Goal: Task Accomplishment & Management: Manage account settings

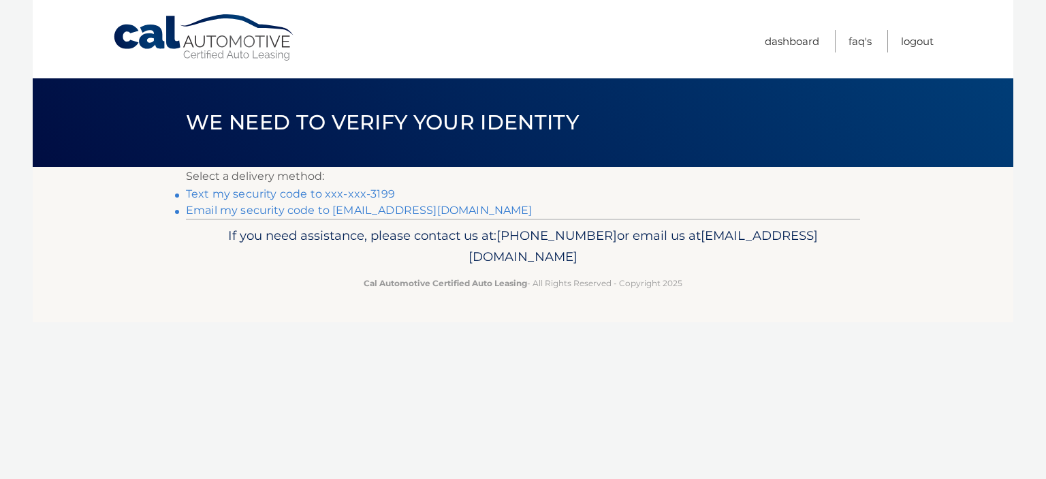
click at [362, 191] on link "Text my security code to xxx-xxx-3199" at bounding box center [290, 193] width 209 height 13
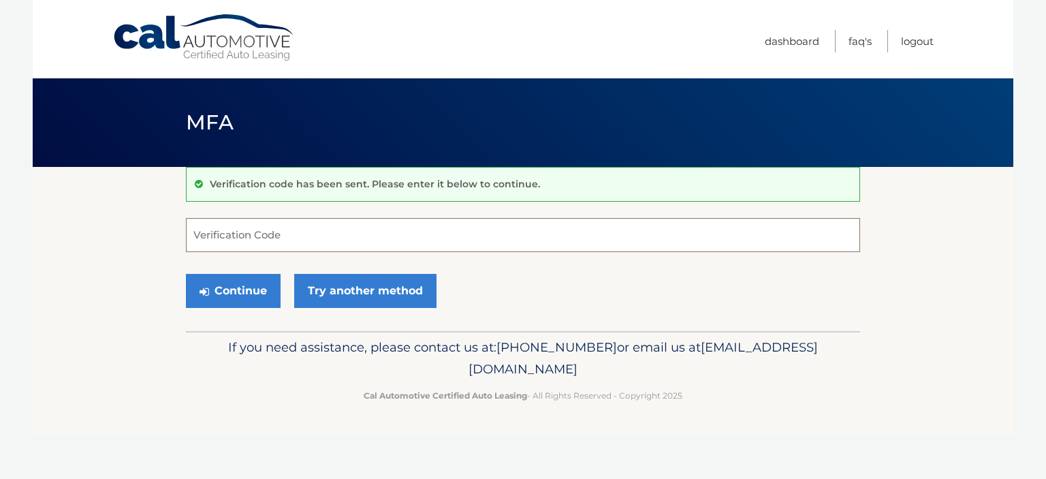
click at [291, 240] on input "Verification Code" at bounding box center [523, 235] width 674 height 34
type input "507146"
click at [242, 280] on button "Continue" at bounding box center [233, 291] width 95 height 34
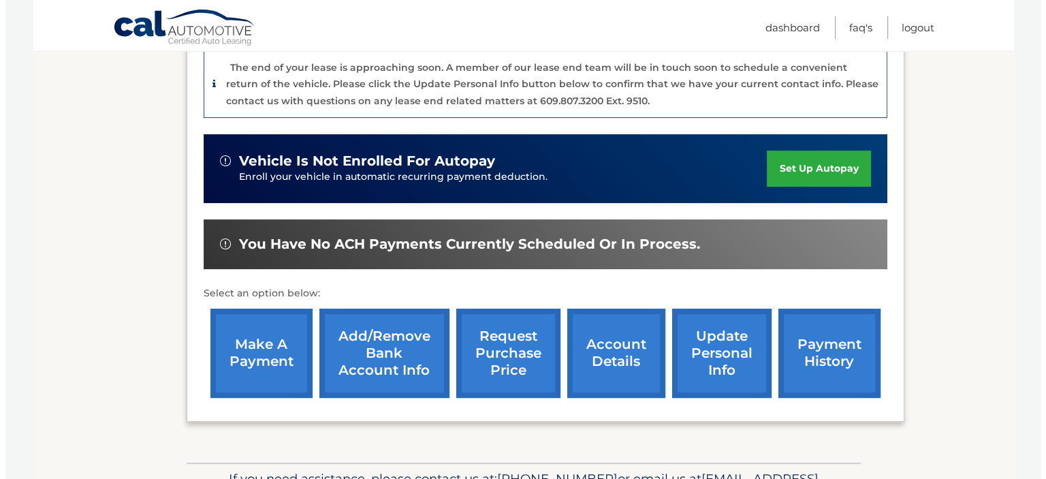
scroll to position [351, 0]
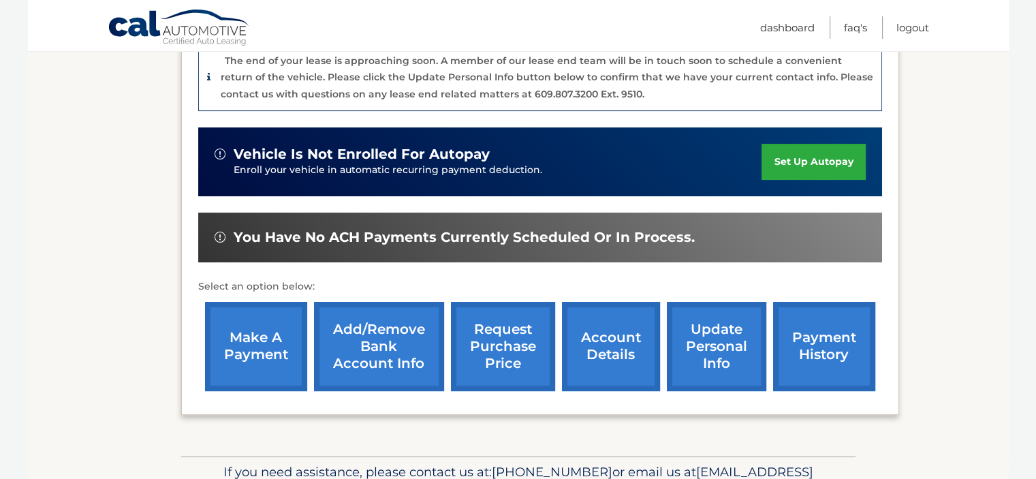
click at [509, 350] on link "request purchase price" at bounding box center [503, 346] width 104 height 89
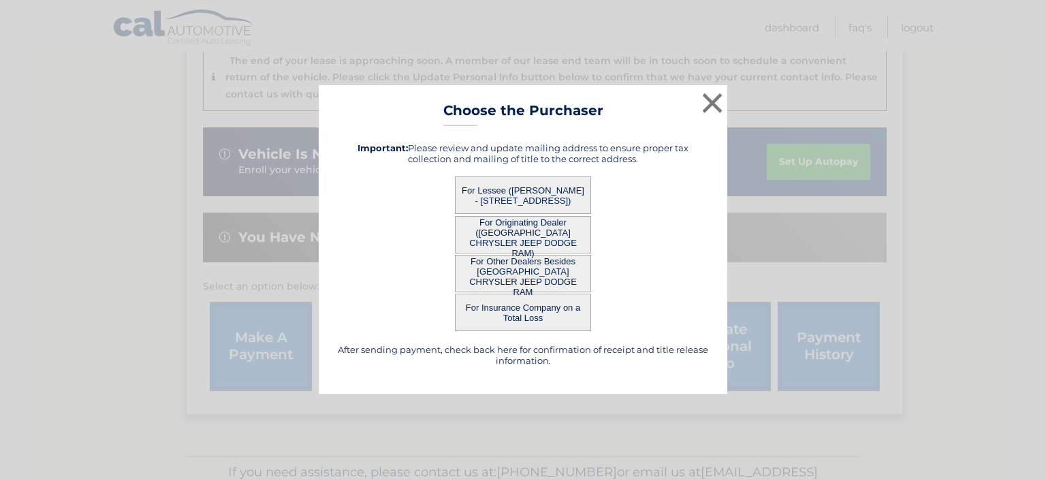
click at [541, 190] on button "For Lessee (ANTHONY DEMONTE - 320 Ridgecrest Ave, , Staten Island, NY 10312)" at bounding box center [523, 194] width 136 height 37
click at [537, 230] on button "For Originating Dealer ([GEOGRAPHIC_DATA] CHRYSLER JEEP DODGE RAM)" at bounding box center [523, 234] width 136 height 37
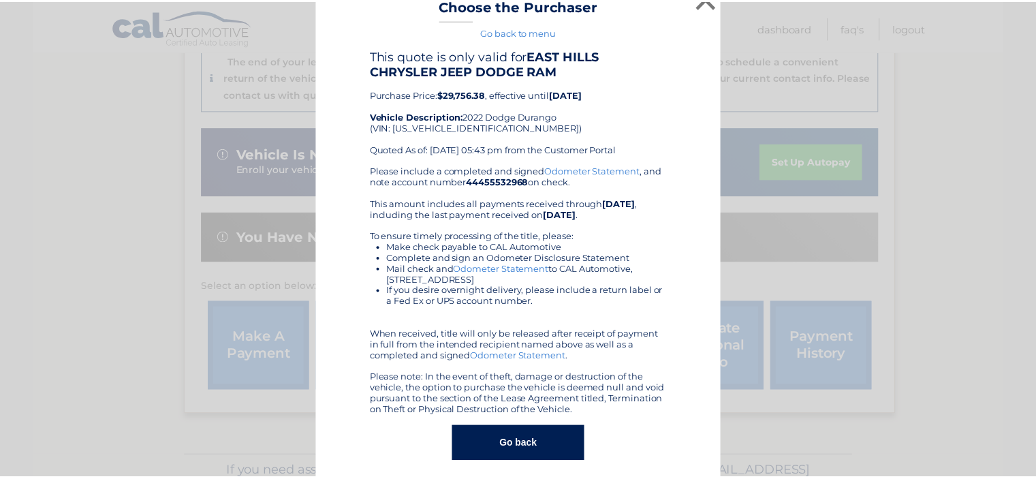
scroll to position [0, 0]
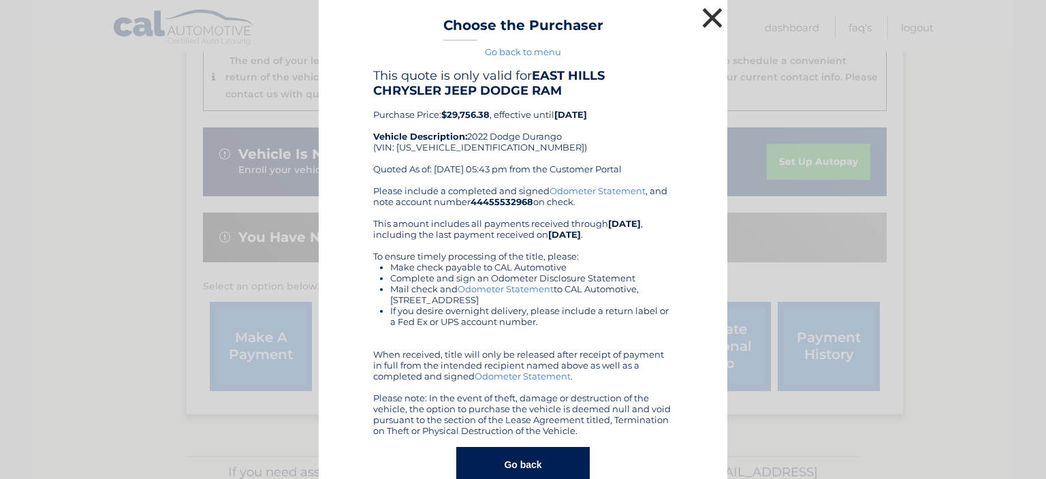
click at [707, 10] on button "×" at bounding box center [712, 17] width 27 height 27
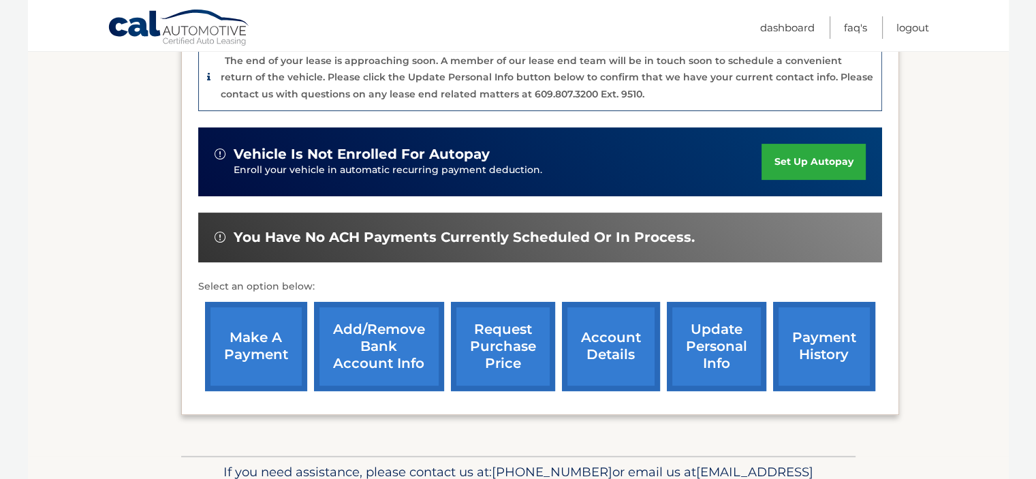
click at [271, 342] on link "make a payment" at bounding box center [256, 346] width 102 height 89
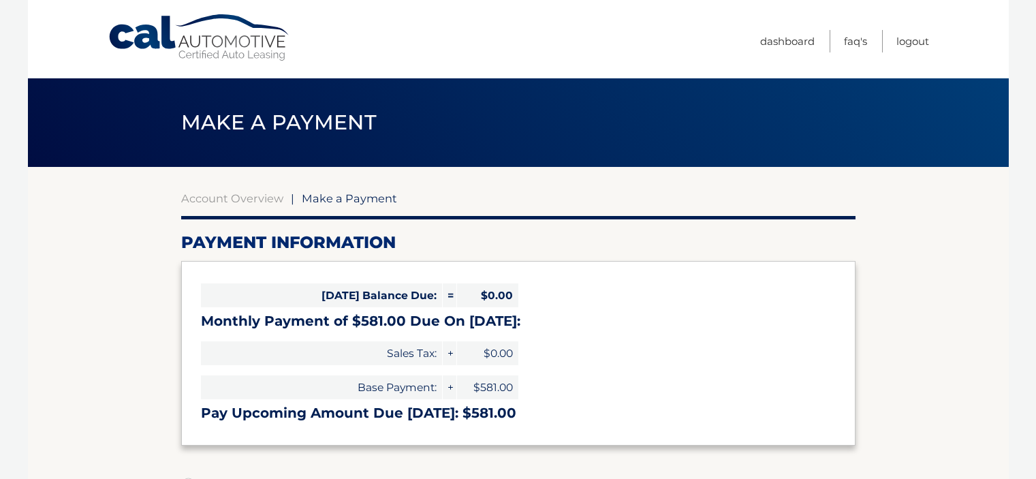
select select "MWNlZGM3MGMtNjkyMy00MmNhLTgwNDUtOTE0Zjk1ZjZmNmI2"
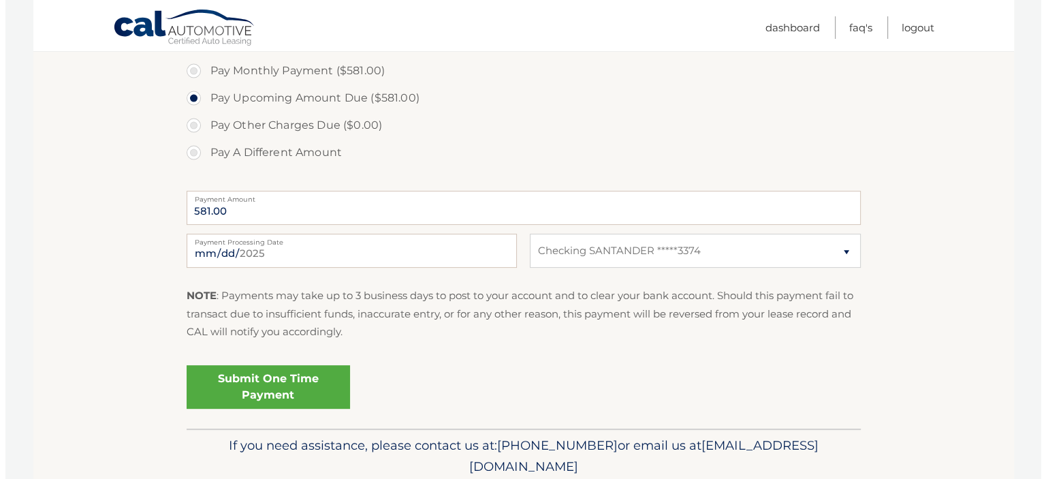
scroll to position [449, 0]
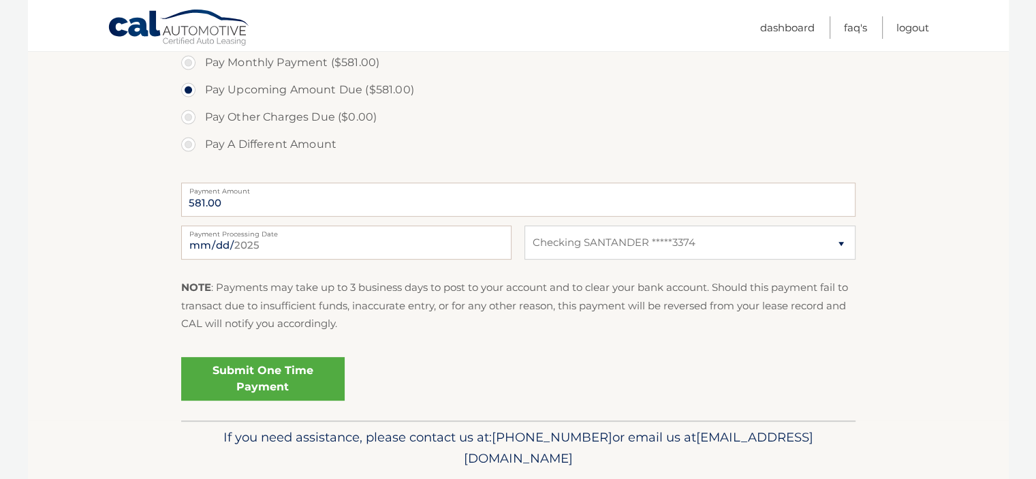
click at [283, 376] on link "Submit One Time Payment" at bounding box center [262, 379] width 163 height 44
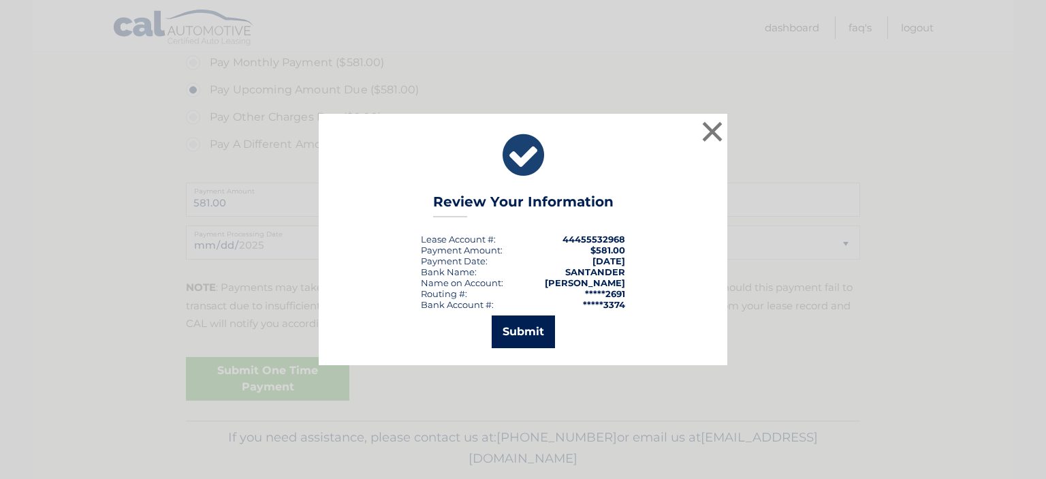
click at [528, 328] on button "Submit" at bounding box center [523, 331] width 63 height 33
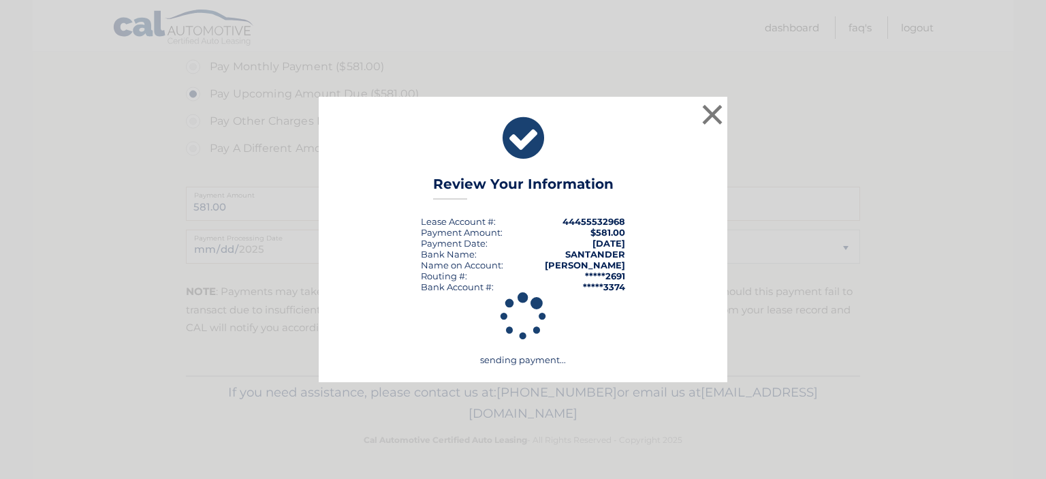
scroll to position [444, 0]
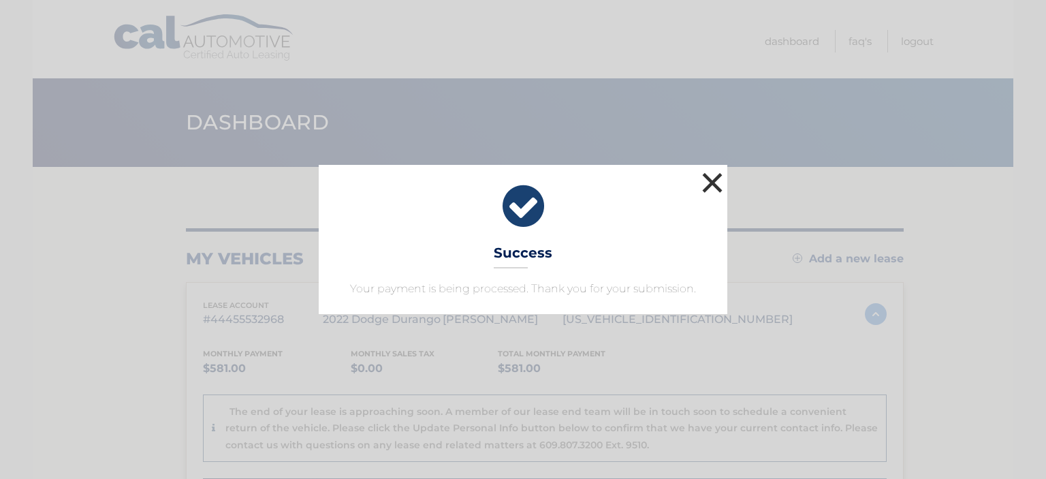
click at [714, 189] on button "×" at bounding box center [712, 182] width 27 height 27
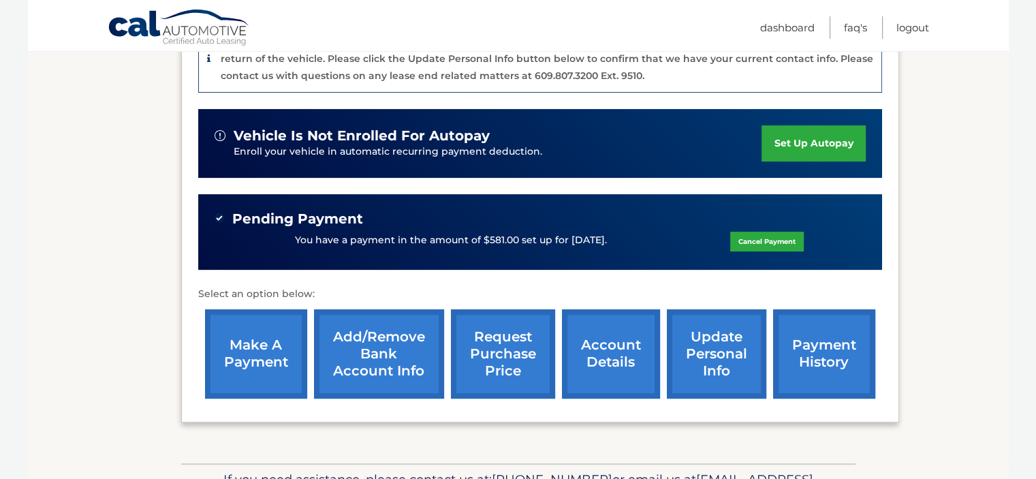
scroll to position [370, 0]
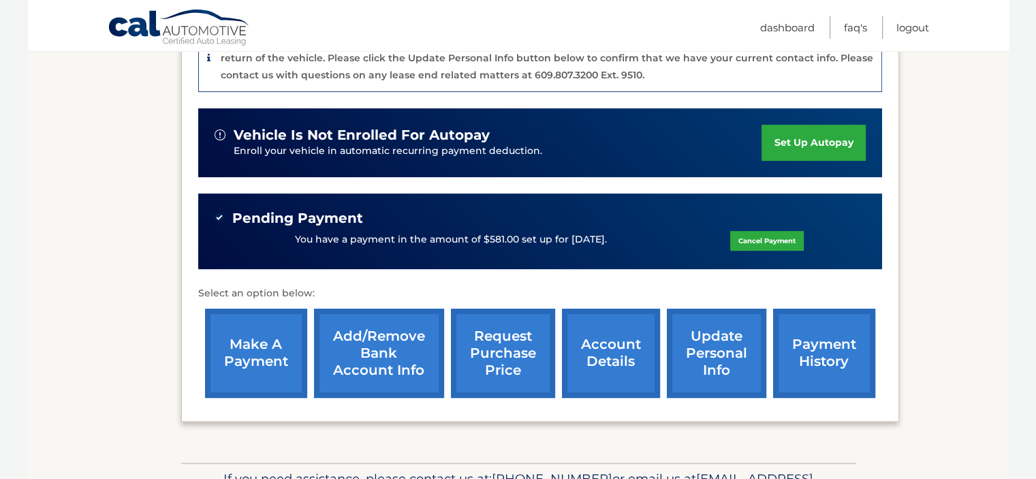
click at [837, 318] on link "payment history" at bounding box center [824, 352] width 102 height 89
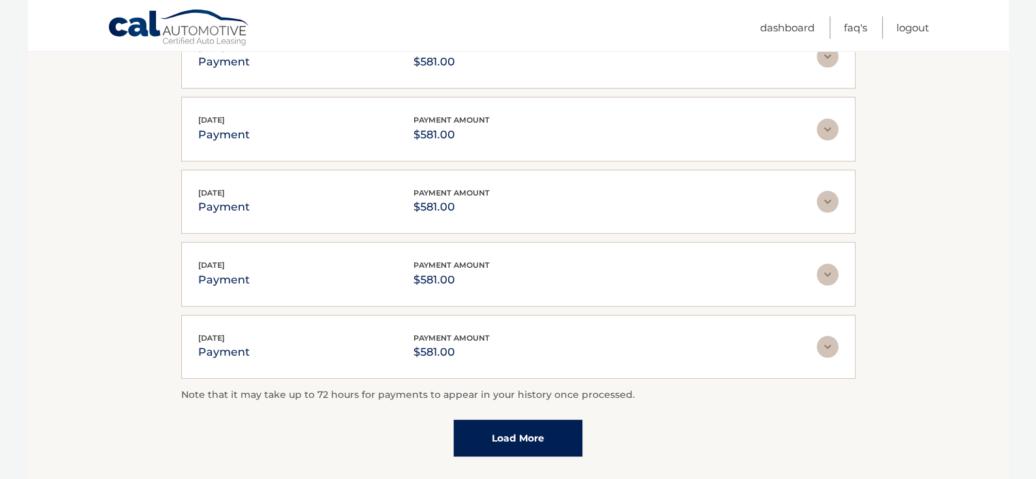
scroll to position [303, 0]
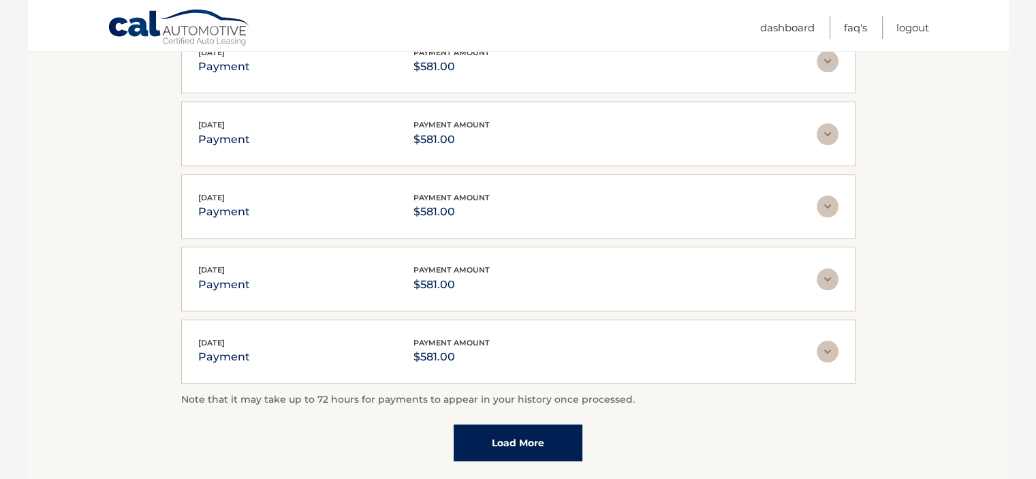
click at [522, 442] on link "Load More" at bounding box center [517, 442] width 129 height 37
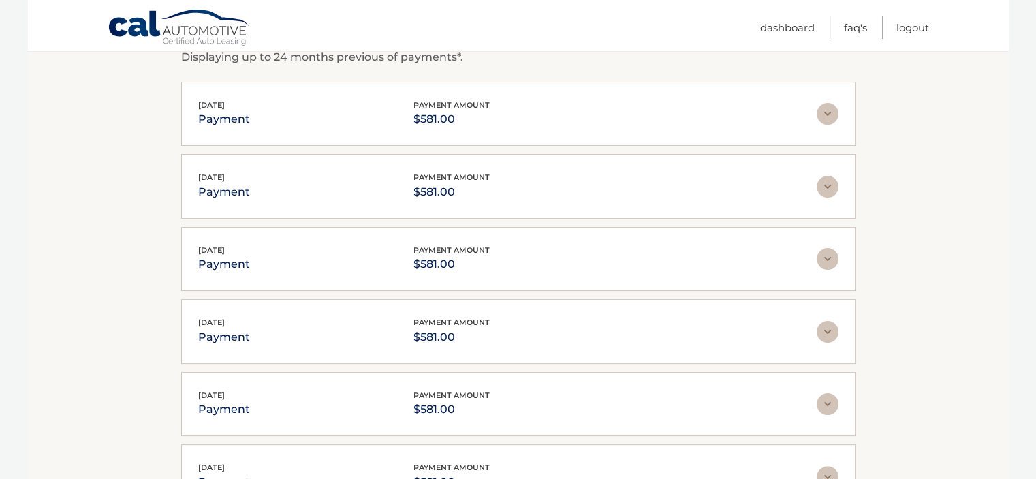
scroll to position [0, 0]
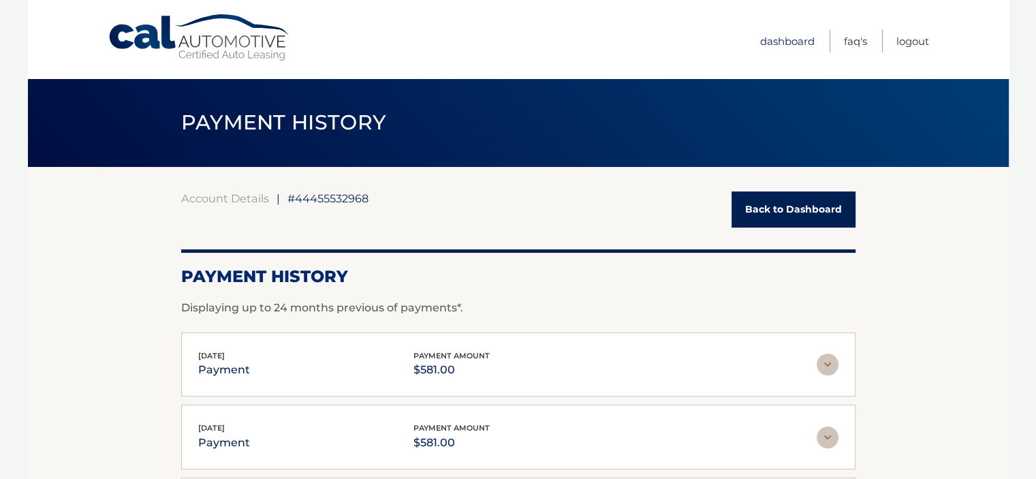
click at [782, 33] on link "Dashboard" at bounding box center [787, 41] width 54 height 22
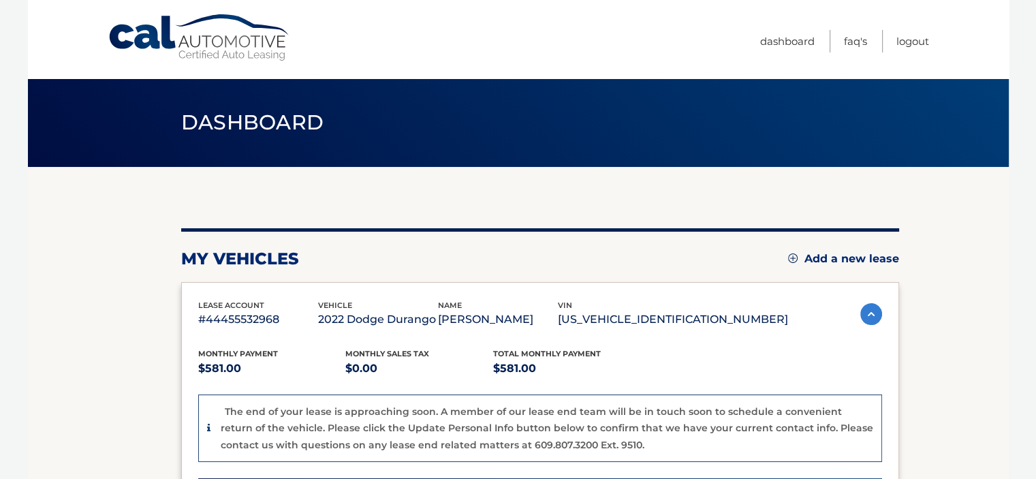
scroll to position [235, 0]
